Goal: Task Accomplishment & Management: Manage account settings

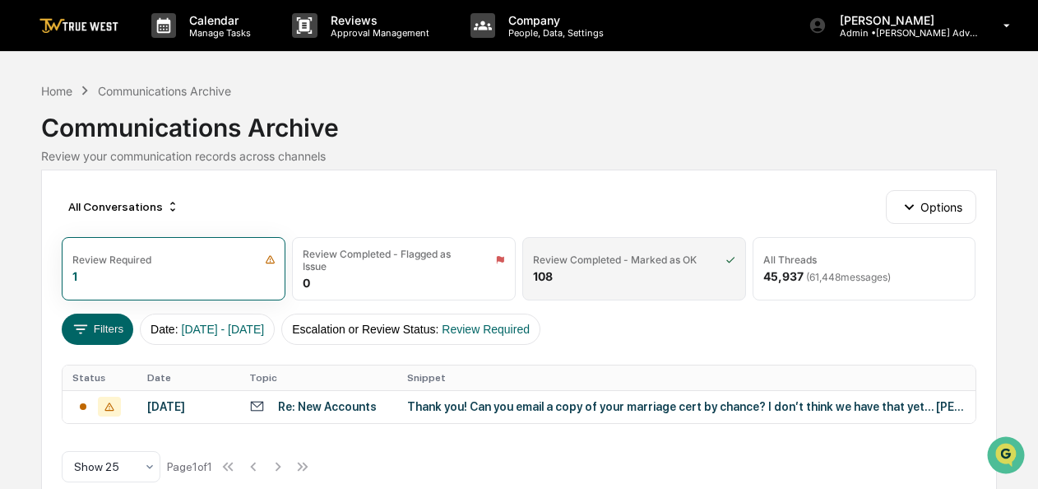
click at [601, 248] on div "Review Completed - Marked as OK 108" at bounding box center [634, 268] width 224 height 63
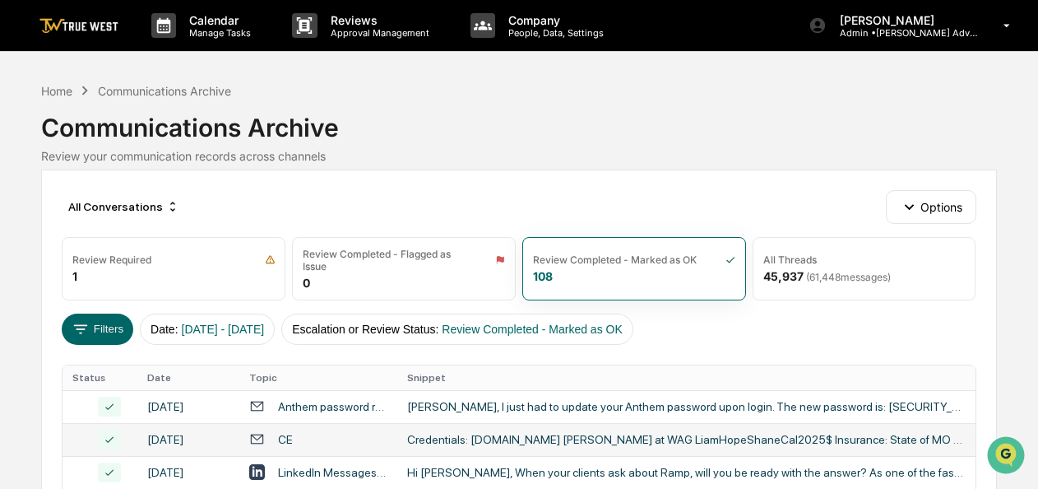
click at [543, 444] on div "Credentials: CFP.net Carroll at WAG LiamHopeShaneCal2025$ Insurance: State of M…" at bounding box center [686, 439] width 559 height 13
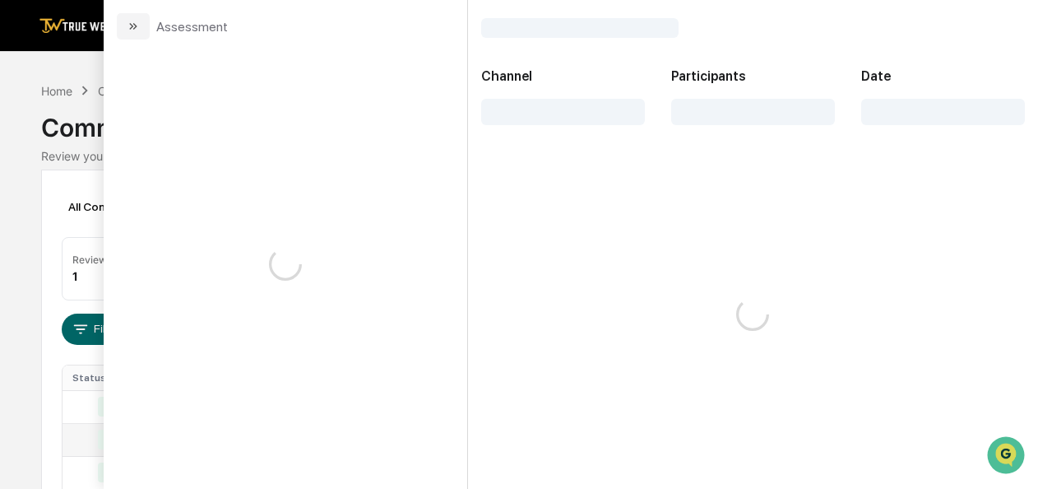
click at [543, 444] on div "Credentials: CFP.net Carroll at WAG LiamHopeShaneCal2025$ Insurance: State of M…" at bounding box center [686, 439] width 559 height 13
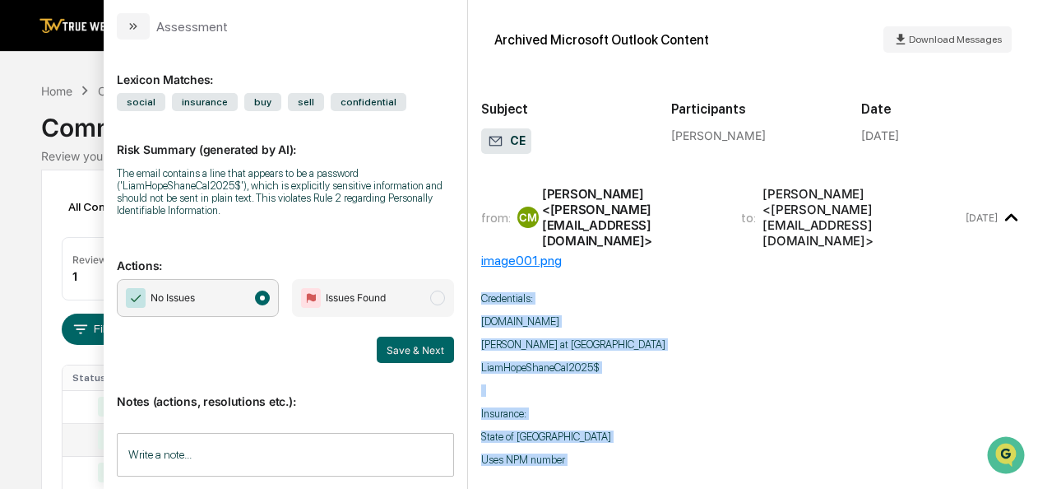
drag, startPoint x: 589, startPoint y: 369, endPoint x: 480, endPoint y: 263, distance: 151.3
click at [480, 263] on div "Archived Microsoft Outlook Content Download Messages Subject CE Participants Ca…" at bounding box center [753, 244] width 570 height 489
drag, startPoint x: 480, startPoint y: 263, endPoint x: 512, endPoint y: 268, distance: 31.7
copy div "Credentials: CFP.net Carroll at WAG LiamHopeShaneCal2025$ Insurance: State of M…"
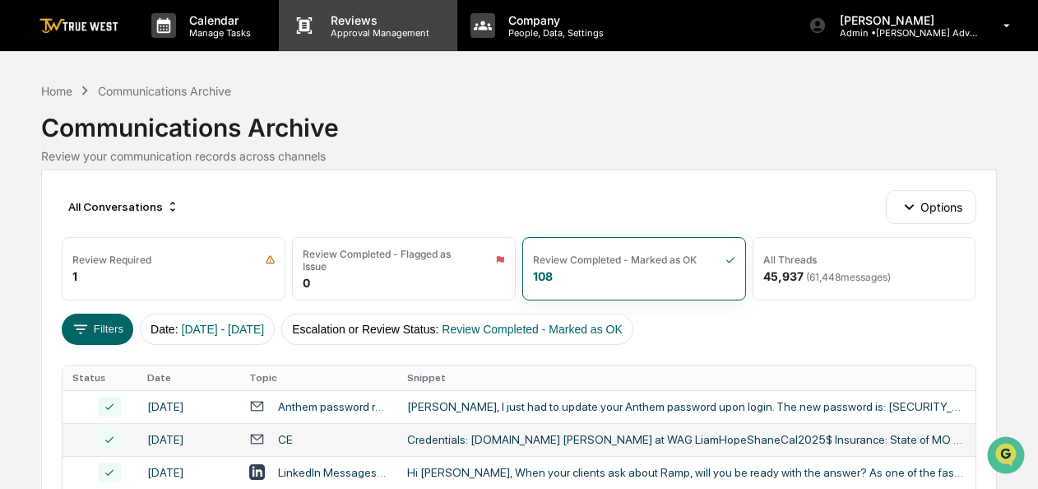
click at [321, 18] on p "Reviews" at bounding box center [378, 20] width 120 height 14
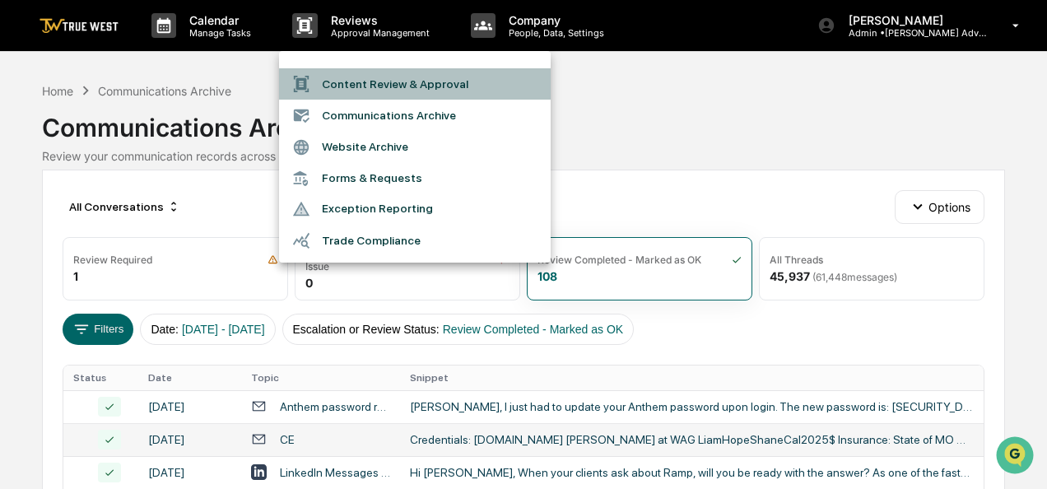
click at [460, 78] on li "Content Review & Approval" at bounding box center [415, 83] width 272 height 31
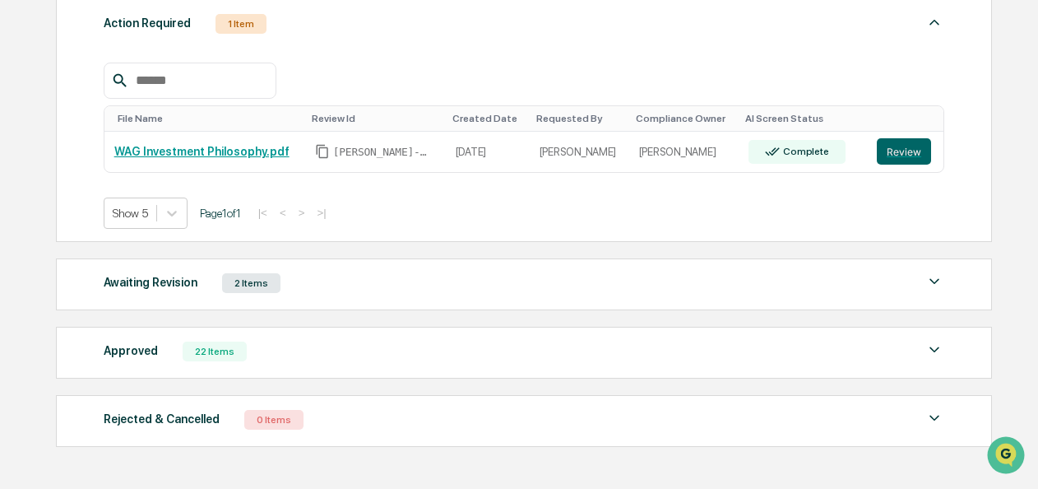
scroll to position [288, 0]
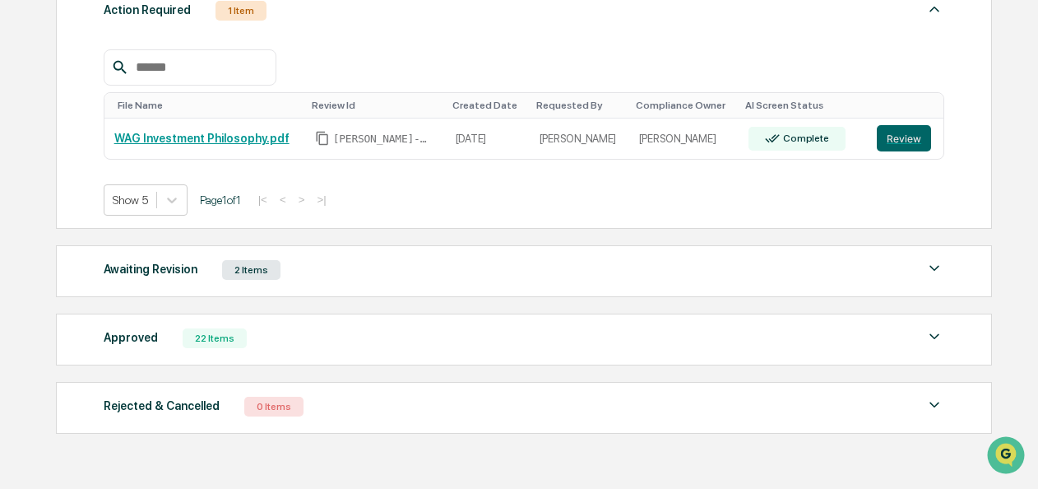
click at [120, 344] on div "Approved" at bounding box center [131, 337] width 54 height 21
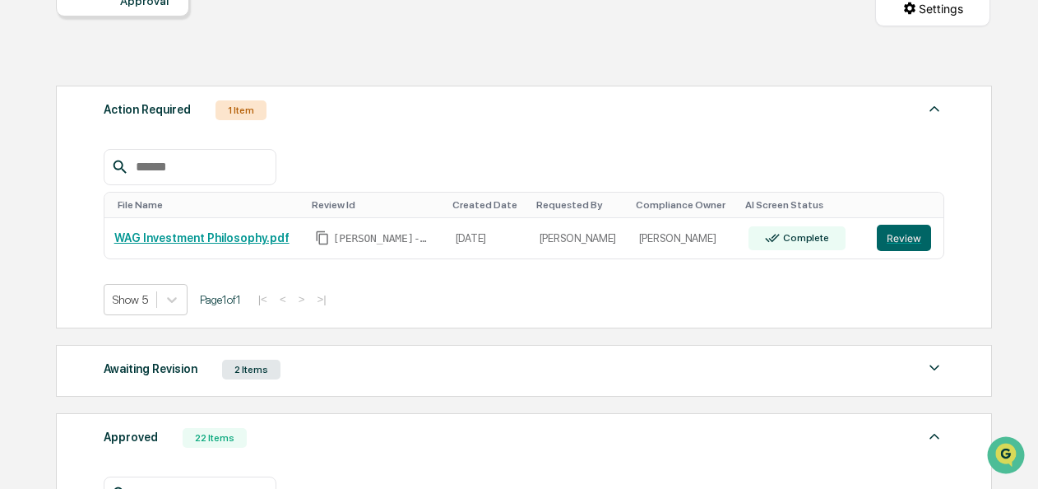
scroll to position [184, 0]
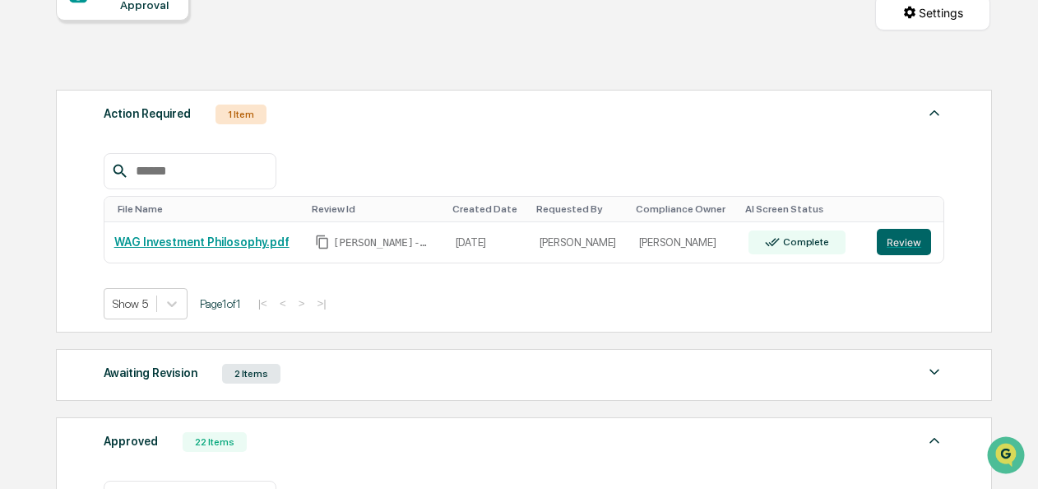
click at [141, 365] on div "Awaiting Revision" at bounding box center [151, 372] width 94 height 21
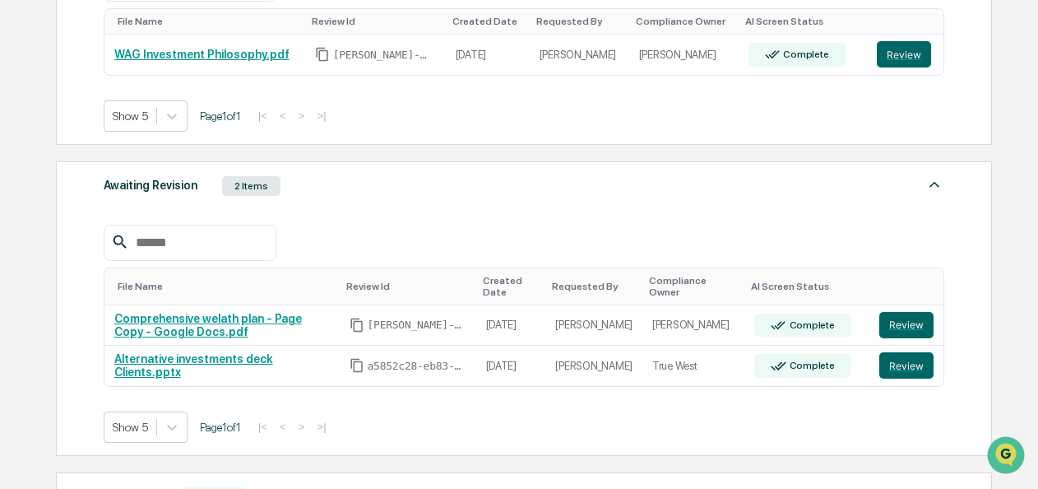
scroll to position [374, 0]
